Goal: Information Seeking & Learning: Learn about a topic

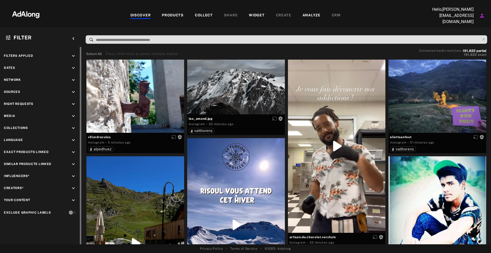
click at [68, 89] on div "Sources keyboard_arrow_down" at bounding box center [41, 92] width 74 height 7
click at [73, 89] on icon "keyboard_arrow_down" at bounding box center [74, 92] width 6 height 6
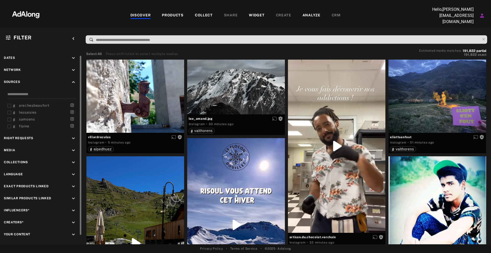
scroll to position [128, 0]
click at [36, 123] on div "mmv_lesvacancesclub mmv_lesvacancesclub [DOMAIN_NAME] [DOMAIN_NAME] mmvclub lap…" at bounding box center [42, 115] width 71 height 29
click at [34, 126] on span "defimmv" at bounding box center [27, 128] width 16 height 4
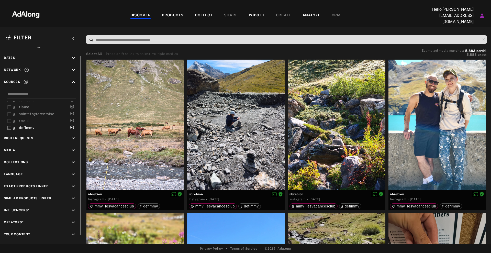
click at [26, 74] on div "Filters applied keyboard_arrow_down Dates keyboard_arrow_down Network keyboard_…" at bounding box center [41, 147] width 82 height 220
click at [45, 59] on div "Dates keyboard_arrow_down" at bounding box center [41, 58] width 74 height 7
click at [51, 56] on div "Dates keyboard_arrow_down" at bounding box center [41, 58] width 74 height 7
click at [70, 57] on div "Dates keyboard_arrow_down" at bounding box center [41, 58] width 74 height 7
click at [72, 56] on icon "keyboard_arrow_down" at bounding box center [74, 58] width 6 height 6
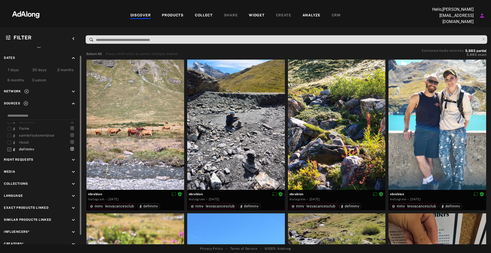
click at [38, 79] on div "Custom" at bounding box center [39, 80] width 14 height 6
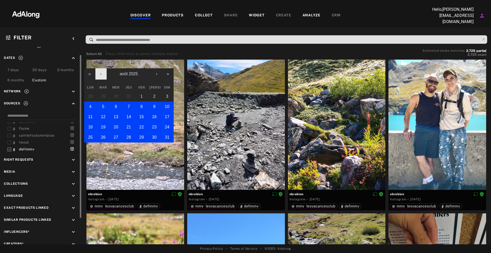
click at [100, 73] on button "‹" at bounding box center [100, 73] width 11 height 11
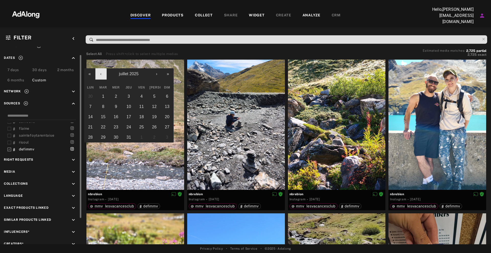
click at [100, 73] on button "‹" at bounding box center [100, 73] width 11 height 11
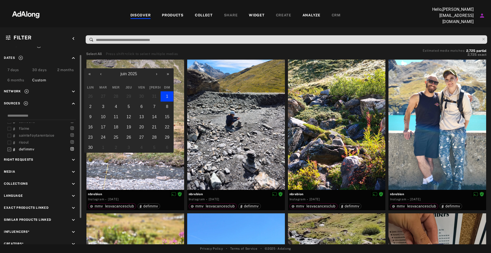
click at [161, 91] on button "1" at bounding box center [167, 96] width 13 height 10
click at [159, 75] on button "›" at bounding box center [156, 73] width 11 height 11
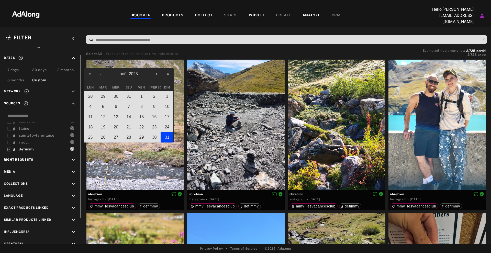
click at [165, 136] on abbr "31" at bounding box center [167, 137] width 5 height 4
